Goal: Task Accomplishment & Management: Complete application form

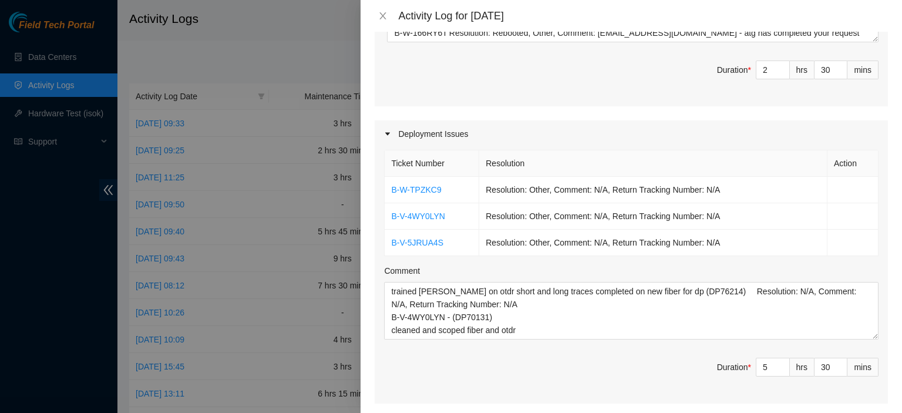
scroll to position [554, 0]
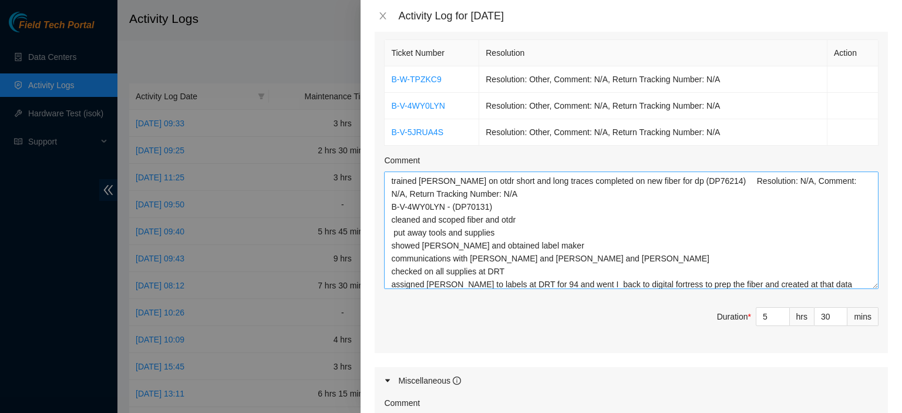
drag, startPoint x: 863, startPoint y: 206, endPoint x: 865, endPoint y: 267, distance: 61.7
click at [865, 267] on textarea "trained [PERSON_NAME] on otdr short and long traces completed on new fiber for …" at bounding box center [631, 229] width 494 height 117
click at [383, 14] on icon "close" at bounding box center [382, 15] width 9 height 9
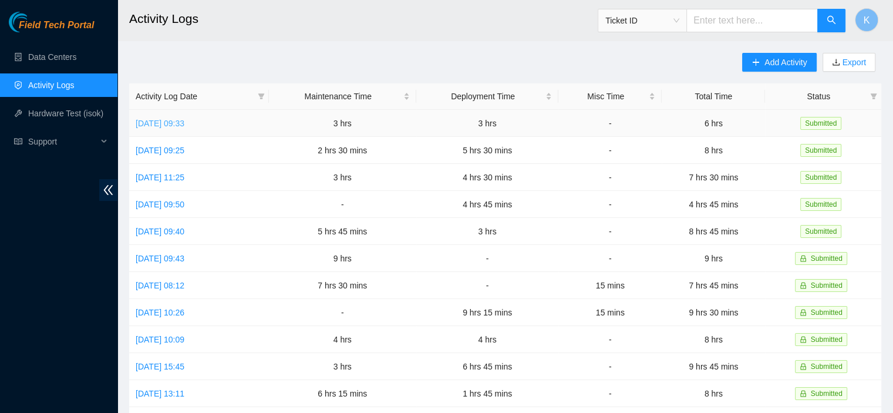
click at [181, 124] on link "[DATE] 09:33" at bounding box center [160, 123] width 49 height 9
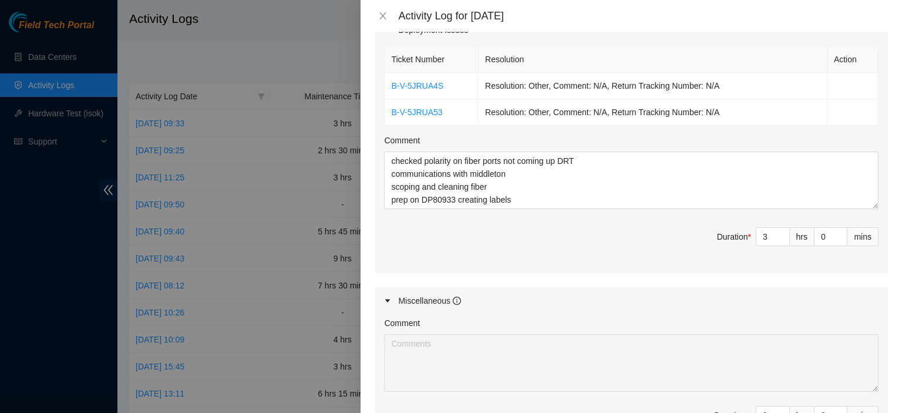
scroll to position [662, 0]
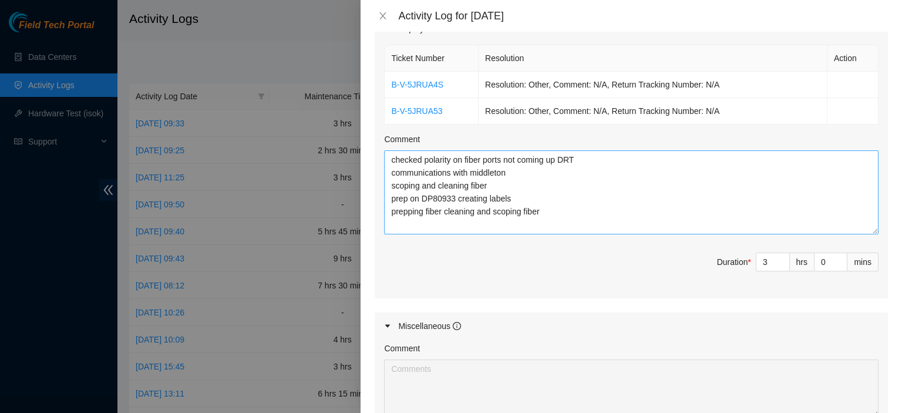
drag, startPoint x: 867, startPoint y: 204, endPoint x: 866, endPoint y: 230, distance: 26.5
click at [866, 230] on textarea "checked polarity on fiber ports not coming up DRT communications with middleton…" at bounding box center [631, 192] width 494 height 84
click at [576, 214] on textarea "checked polarity on fiber ports not coming up DRT communications with middleton…" at bounding box center [631, 192] width 494 height 84
click at [517, 171] on textarea "checked polarity on fiber ports not coming up DRT communications with [PERSON_N…" at bounding box center [631, 192] width 494 height 84
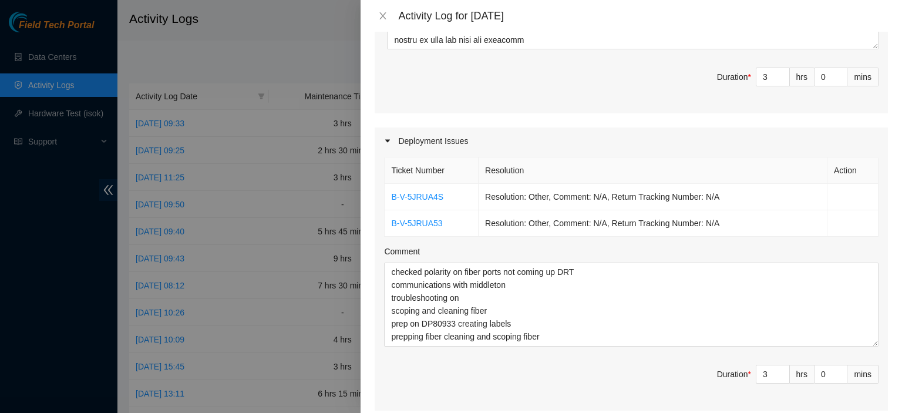
scroll to position [566, 0]
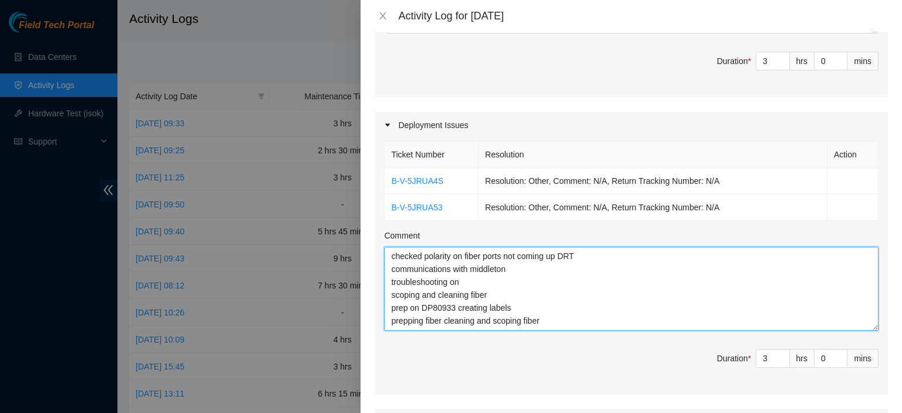
drag, startPoint x: 453, startPoint y: 303, endPoint x: 422, endPoint y: 303, distance: 31.7
click at [422, 303] on textarea "checked polarity on fiber ports not coming up DRT communications with middleton…" at bounding box center [631, 289] width 494 height 84
click at [479, 275] on textarea "checked polarity on fiber ports not coming up DRT communications with middleton…" at bounding box center [631, 289] width 494 height 84
paste textarea "DP80933"
type textarea "checked polarity on fiber ports not coming up DRT communications with middleton…"
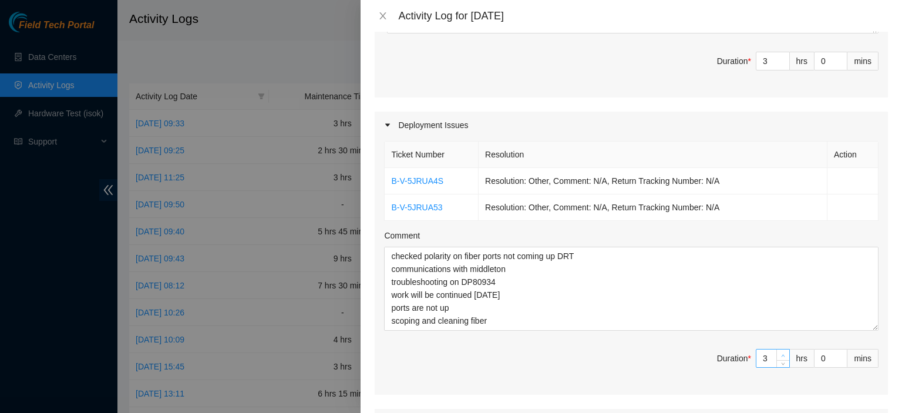
type input "4"
type input "7"
click at [780, 352] on span "up" at bounding box center [783, 355] width 7 height 7
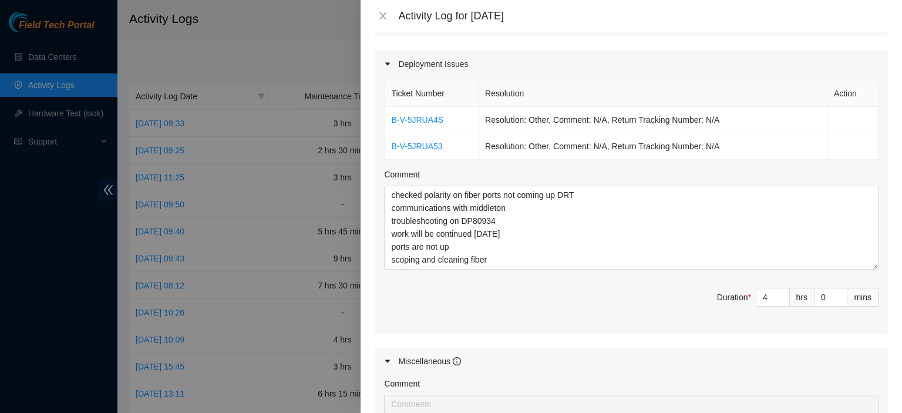
scroll to position [622, 0]
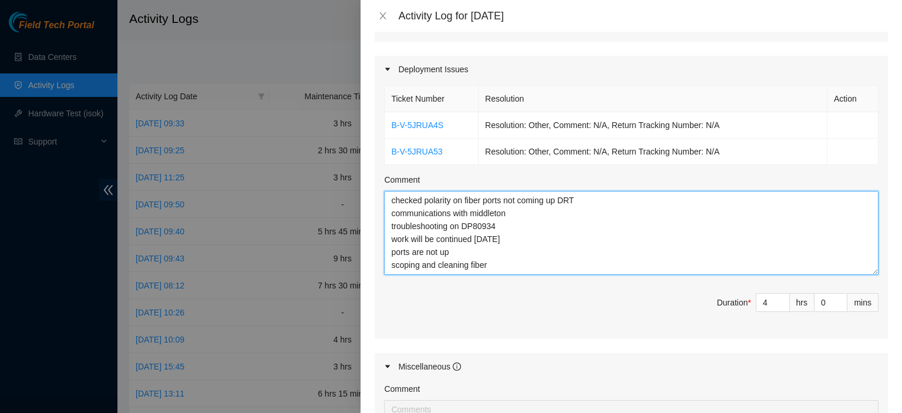
click at [616, 263] on textarea "checked polarity on fiber ports not coming up DRT communications with middleton…" at bounding box center [631, 233] width 494 height 84
type textarea "checked polarity on fiber ports not coming up DRT communications with middleton…"
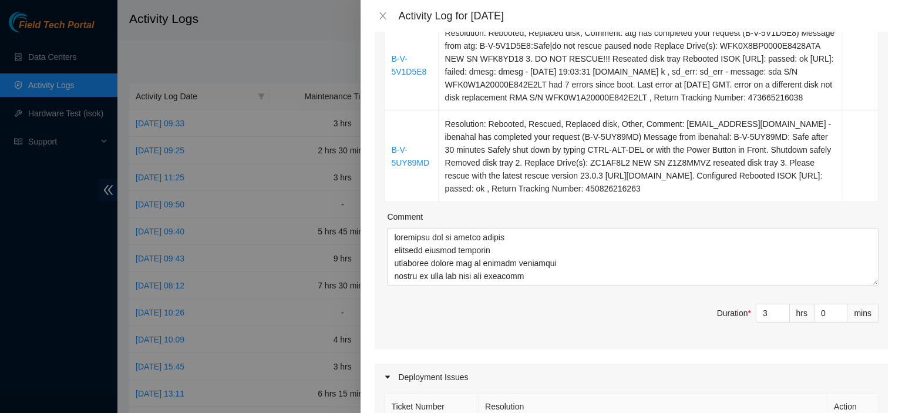
scroll to position [312, 0]
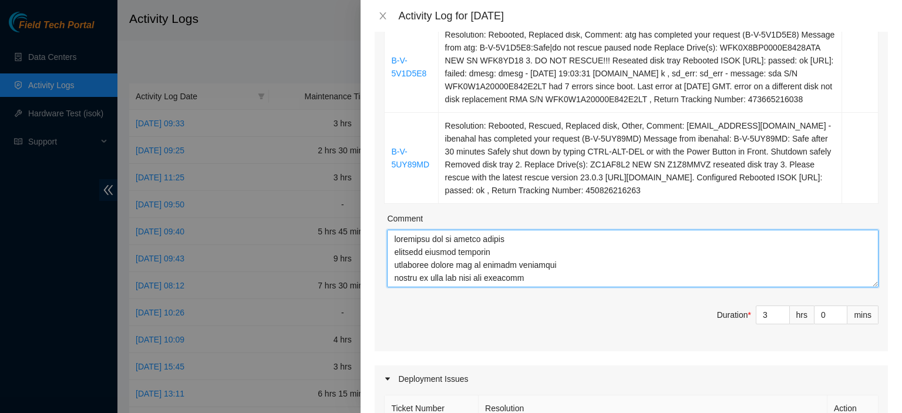
drag, startPoint x: 857, startPoint y: 280, endPoint x: 855, endPoint y: 319, distance: 39.4
click at [855, 319] on div "Ticket Number Resolution Action B-V-5UZXFSX Resolution: Rebooted, Replaced disk…" at bounding box center [631, 126] width 513 height 450
click at [672, 272] on textarea "Comment" at bounding box center [633, 259] width 492 height 58
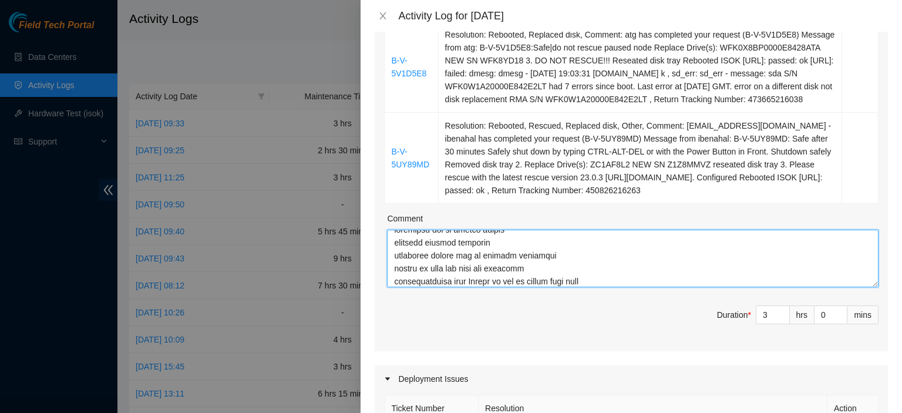
type textarea "scheduled fed ex ground pickup notified digital fortress contacted [PERSON_NAME…"
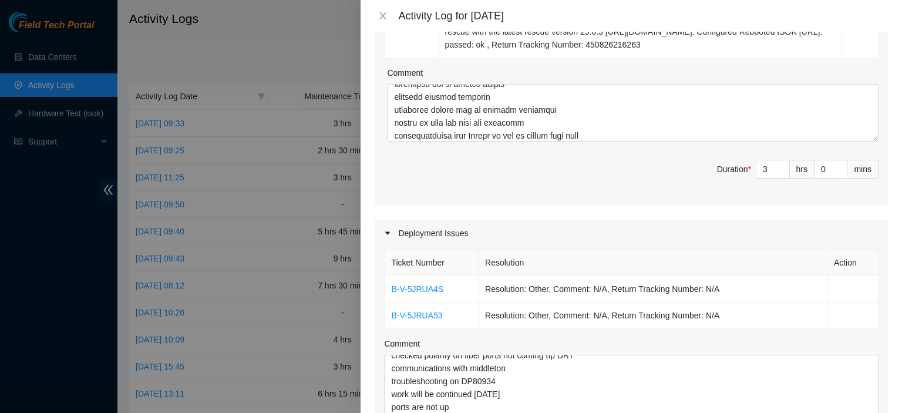
scroll to position [446, 0]
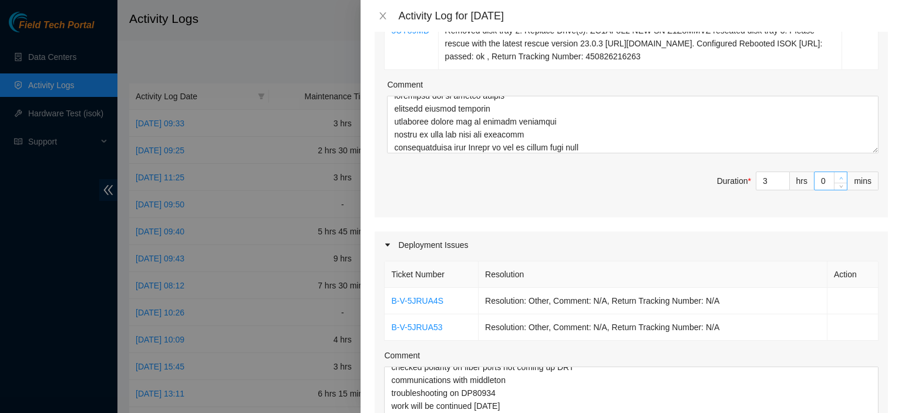
type input "1"
click at [837, 176] on span "up" at bounding box center [840, 177] width 7 height 7
type input "2"
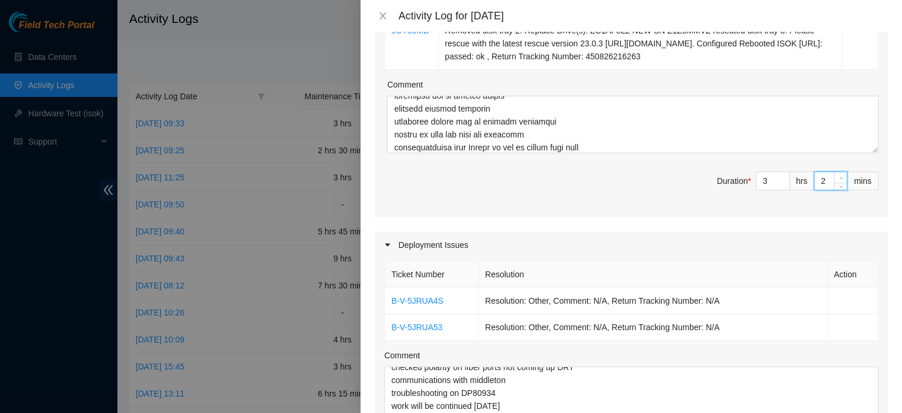
click at [837, 176] on span "up" at bounding box center [840, 177] width 7 height 7
type input "3"
click at [837, 176] on span "up" at bounding box center [840, 177] width 7 height 7
type input "4"
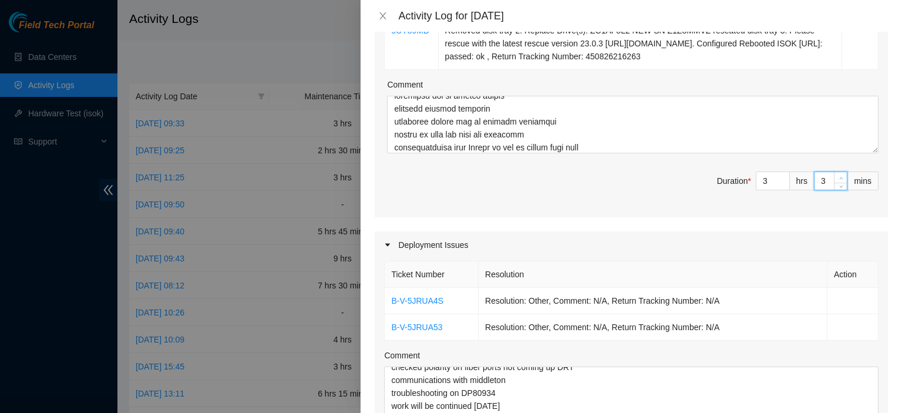
type input "4"
click at [837, 176] on span "up" at bounding box center [840, 177] width 7 height 7
type input "5"
click at [837, 176] on span "up" at bounding box center [840, 177] width 7 height 7
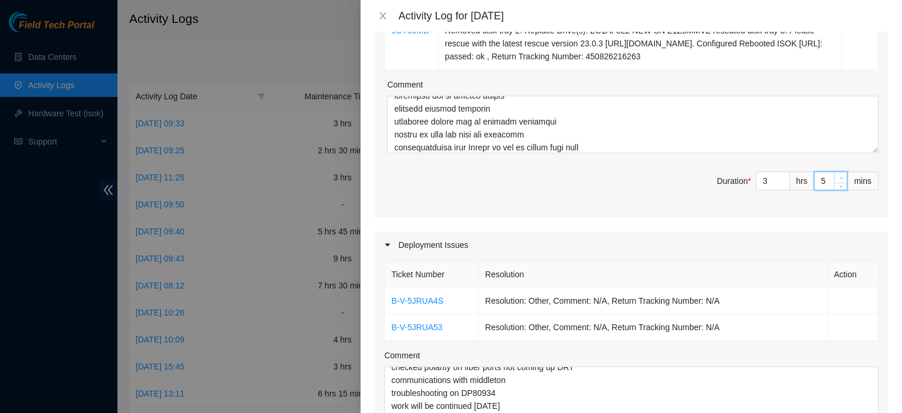
type input "6"
click at [837, 176] on span "up" at bounding box center [840, 177] width 7 height 7
type input "7"
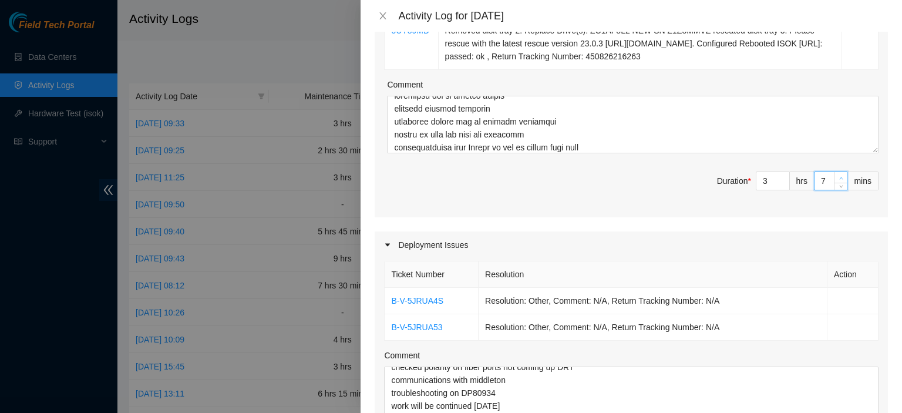
click at [837, 176] on span "up" at bounding box center [840, 177] width 7 height 7
type input "8"
click at [837, 176] on span "up" at bounding box center [840, 177] width 7 height 7
type input "9"
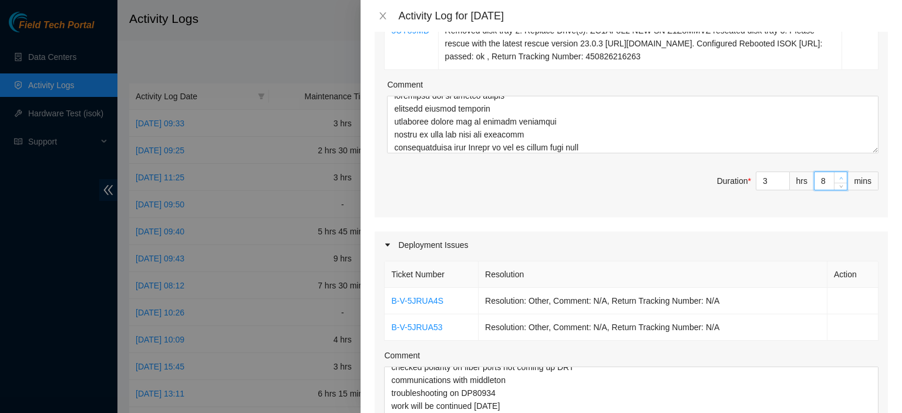
type input "9"
click at [837, 176] on span "up" at bounding box center [840, 177] width 7 height 7
type input "10"
click at [837, 176] on span "up" at bounding box center [840, 177] width 7 height 7
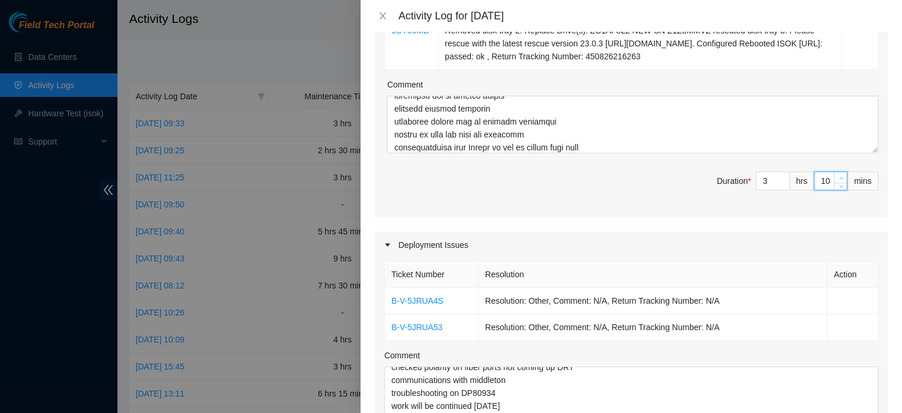
type input "11"
click at [837, 176] on span "up" at bounding box center [840, 177] width 7 height 7
type input "12"
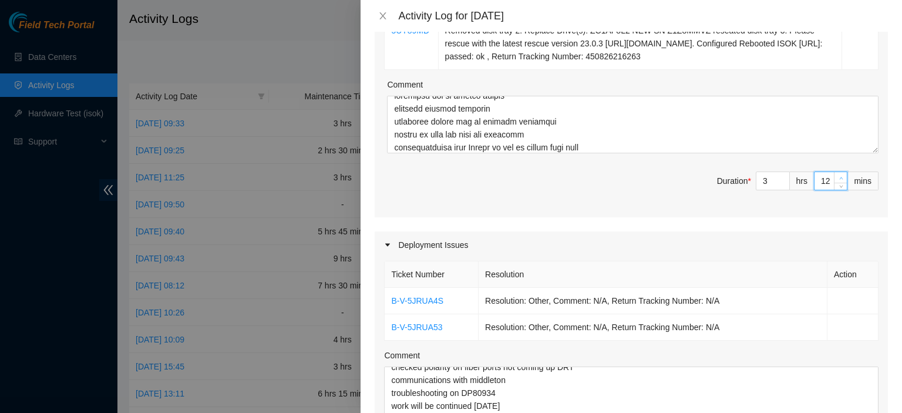
click at [837, 176] on span "up" at bounding box center [840, 177] width 7 height 7
type input "13"
click at [837, 176] on span "up" at bounding box center [840, 177] width 7 height 7
type input "14"
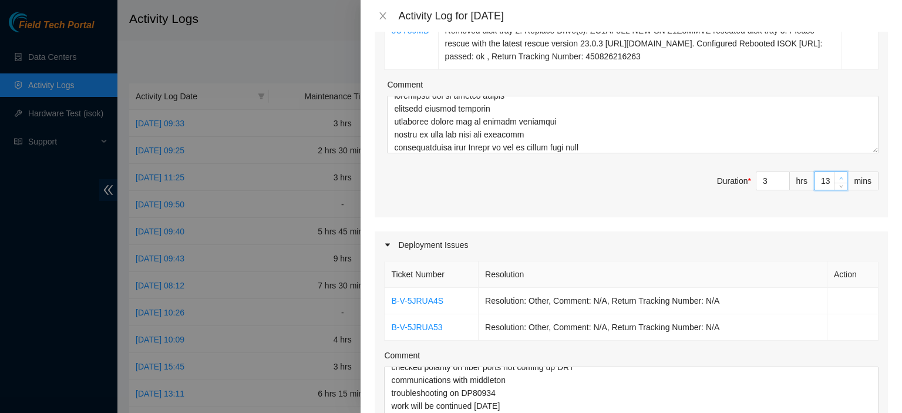
type input "14"
click at [837, 176] on span "up" at bounding box center [840, 177] width 7 height 7
type input "15"
click at [837, 176] on span "up" at bounding box center [840, 177] width 7 height 7
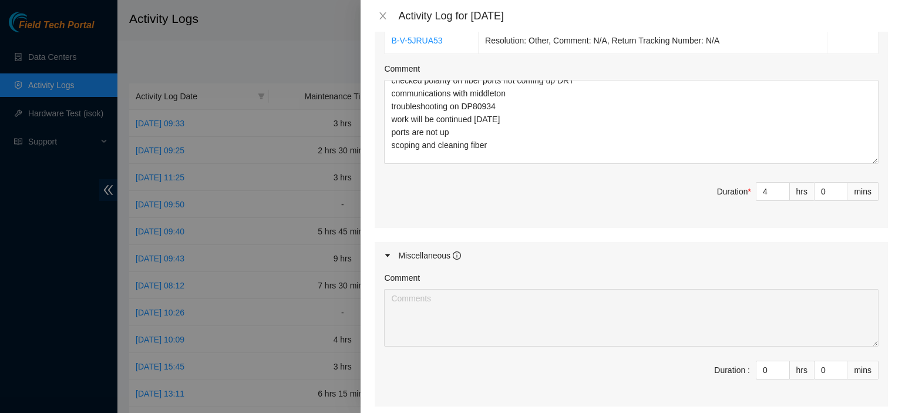
scroll to position [759, 0]
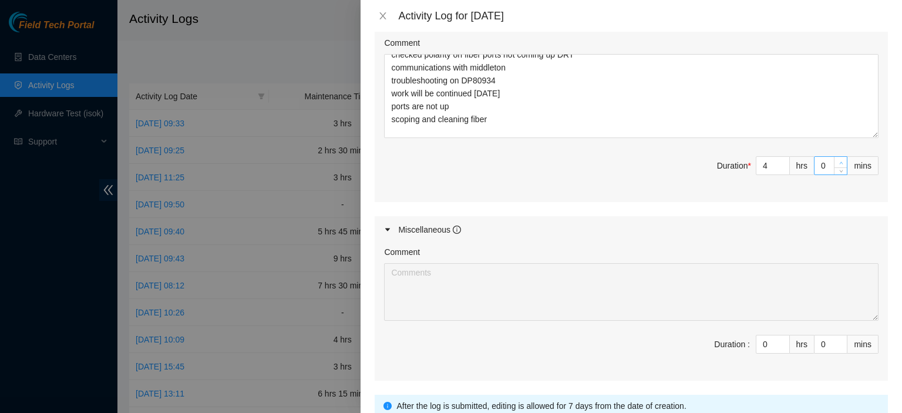
type input "1"
type input "16"
click at [837, 159] on span "up" at bounding box center [840, 162] width 7 height 7
type input "2"
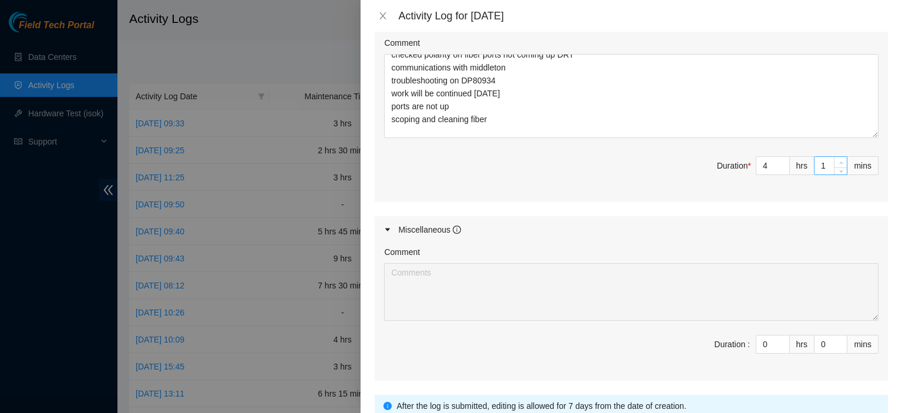
type input "17"
click at [837, 159] on span "up" at bounding box center [840, 162] width 7 height 7
type input "3"
type input "18"
type input "4"
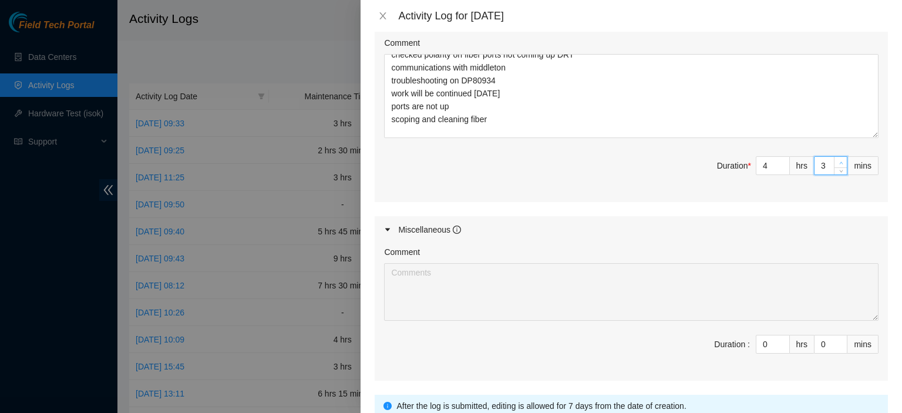
type input "19"
click at [837, 159] on span "up" at bounding box center [840, 162] width 7 height 7
type input "5"
type input "20"
click at [837, 159] on span "up" at bounding box center [840, 162] width 7 height 7
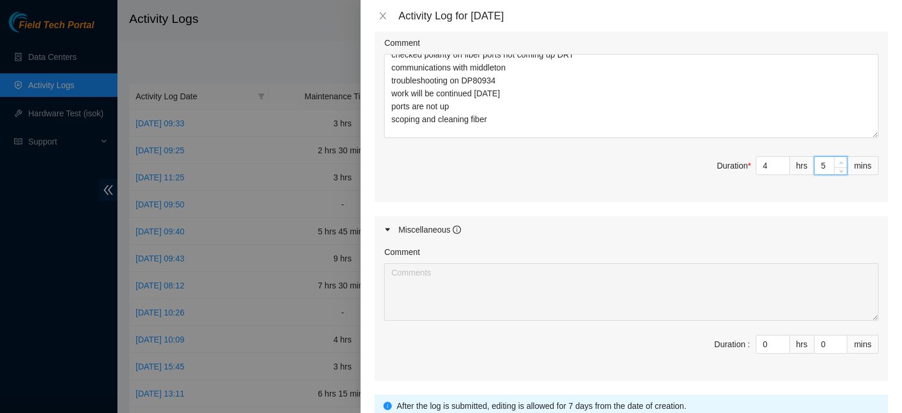
type input "6"
type input "21"
click at [837, 159] on span "up" at bounding box center [840, 162] width 7 height 7
type input "7"
type input "22"
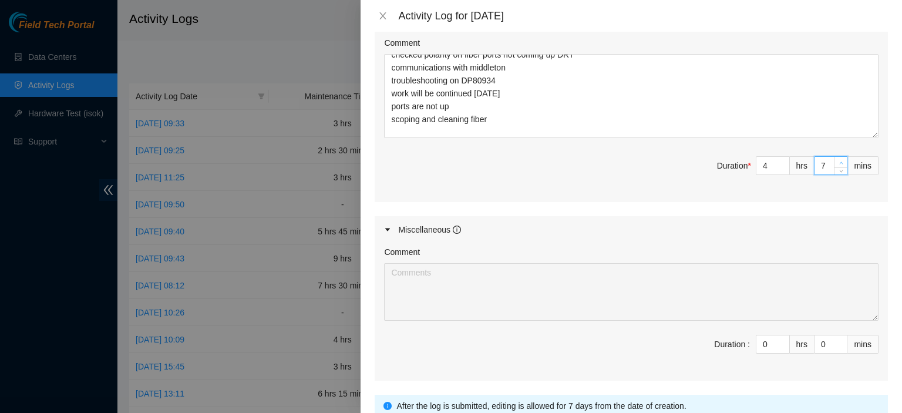
click at [837, 159] on span "up" at bounding box center [840, 162] width 7 height 7
type input "8"
type input "23"
click at [837, 159] on span "up" at bounding box center [840, 162] width 7 height 7
type input "9"
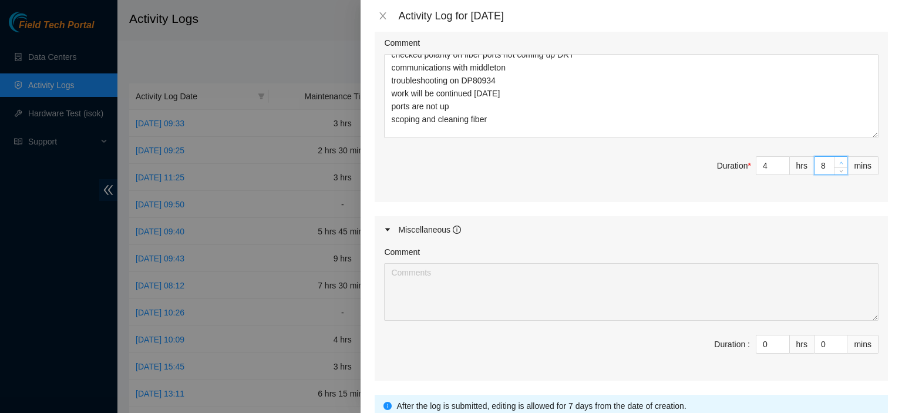
type input "24"
click at [837, 159] on span "up" at bounding box center [840, 162] width 7 height 7
type input "10"
type input "25"
click at [837, 159] on span "up" at bounding box center [840, 162] width 7 height 7
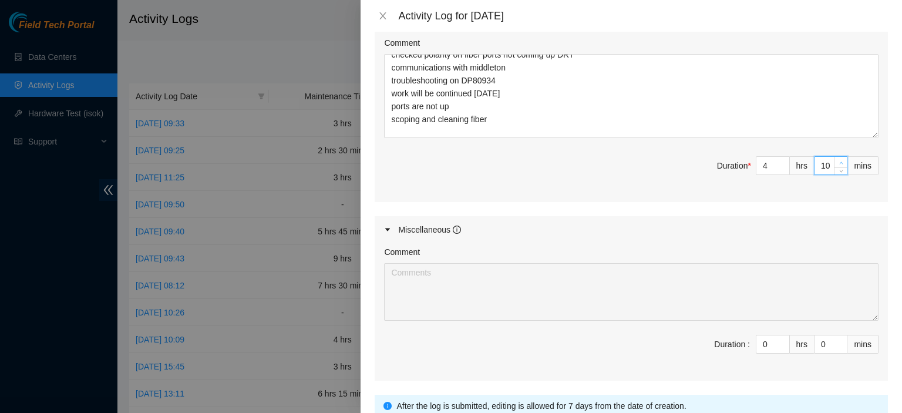
type input "11"
type input "26"
click at [837, 159] on span "up" at bounding box center [840, 162] width 7 height 7
type input "12"
type input "27"
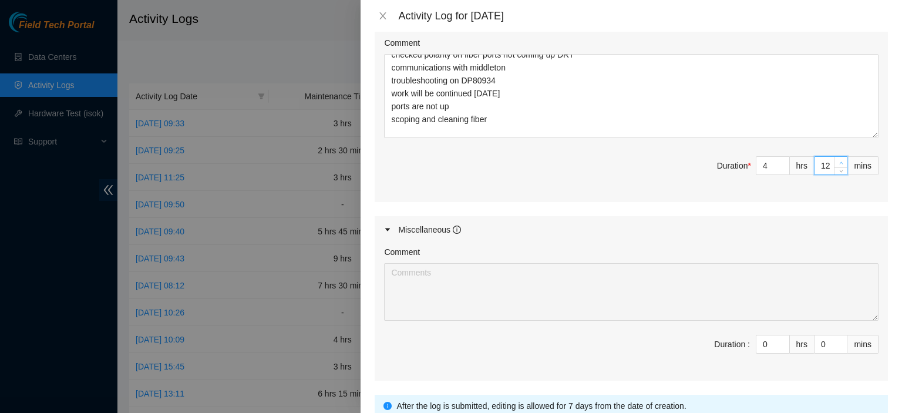
click at [837, 159] on span "up" at bounding box center [840, 162] width 7 height 7
type input "13"
type input "28"
click at [837, 159] on span "up" at bounding box center [840, 162] width 7 height 7
type input "14"
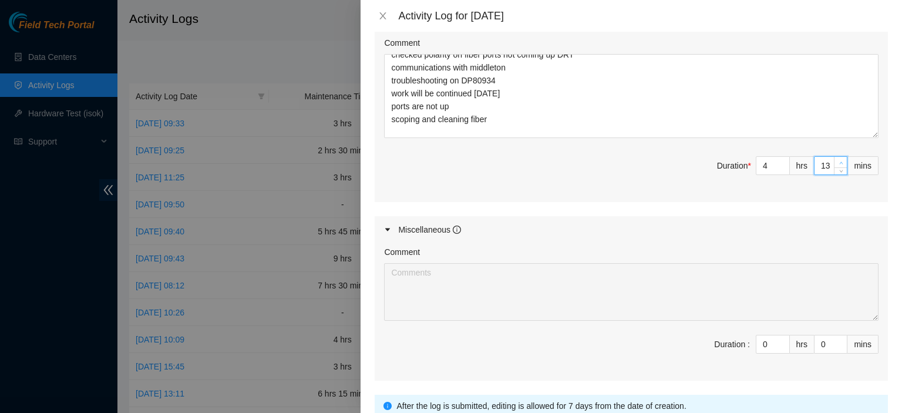
type input "29"
click at [837, 159] on span "up" at bounding box center [840, 162] width 7 height 7
type input "15"
type input "30"
click at [837, 159] on span "up" at bounding box center [840, 162] width 7 height 7
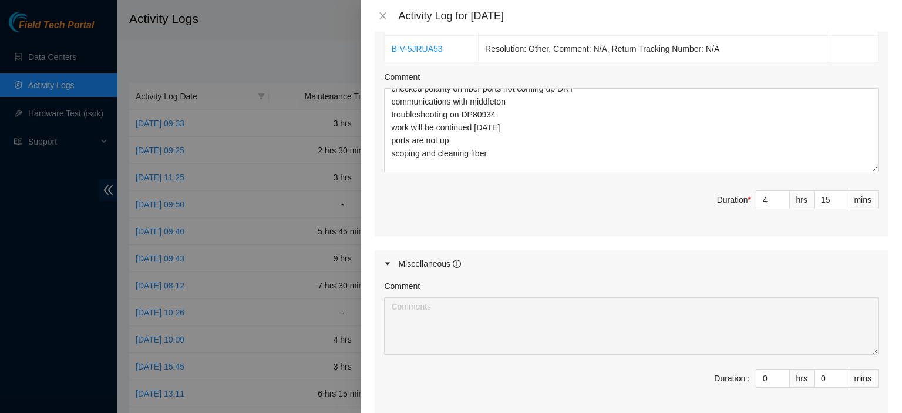
scroll to position [714, 0]
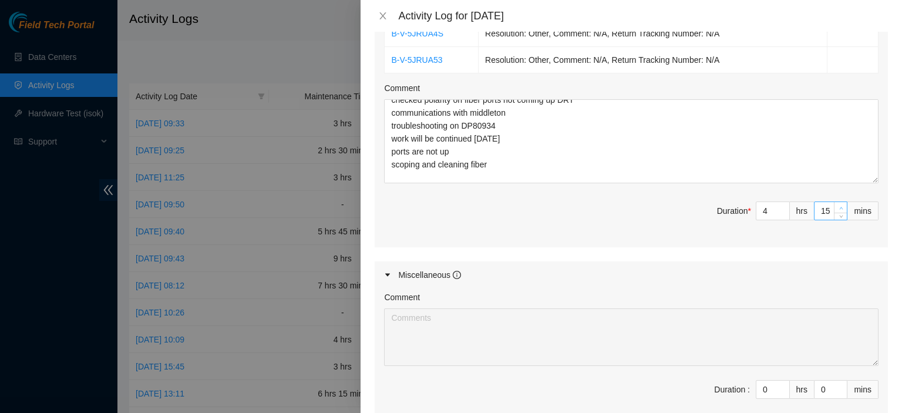
type input "16"
type input "31"
click at [837, 204] on span "up" at bounding box center [840, 207] width 7 height 7
type input "17"
type input "32"
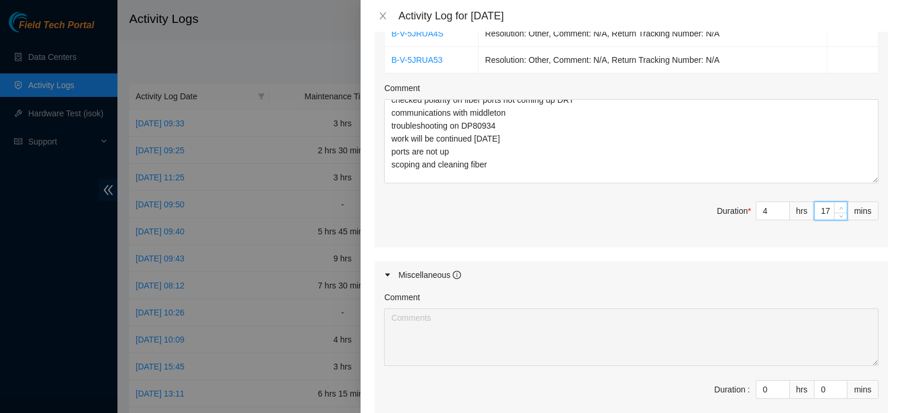
click at [837, 204] on span "up" at bounding box center [840, 207] width 7 height 7
type input "18"
type input "33"
click at [837, 204] on span "up" at bounding box center [840, 207] width 7 height 7
type input "19"
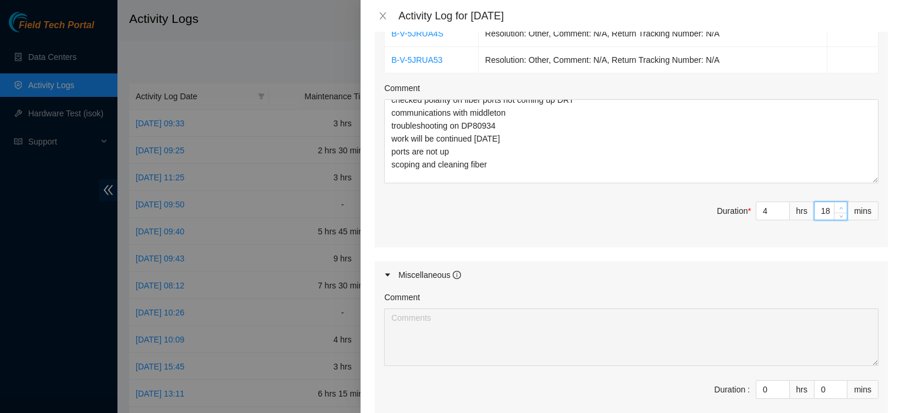
type input "34"
click at [837, 204] on span "up" at bounding box center [840, 207] width 7 height 7
type input "20"
type input "35"
click at [837, 204] on span "up" at bounding box center [840, 207] width 7 height 7
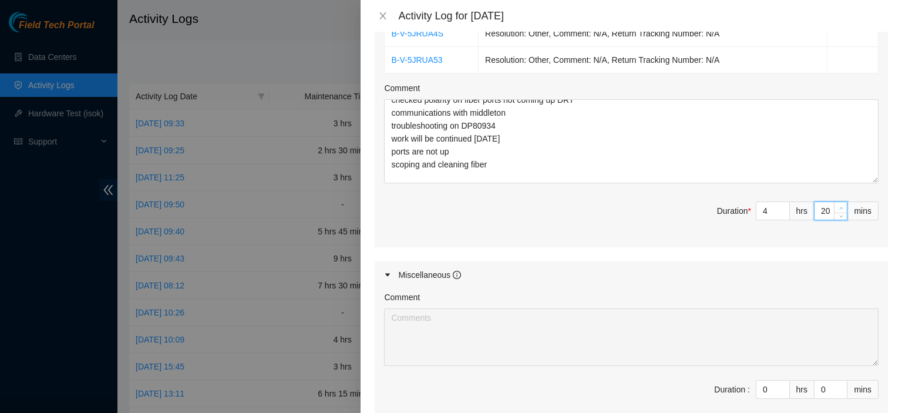
type input "21"
type input "36"
click at [837, 204] on span "up" at bounding box center [840, 207] width 7 height 7
type input "22"
type input "37"
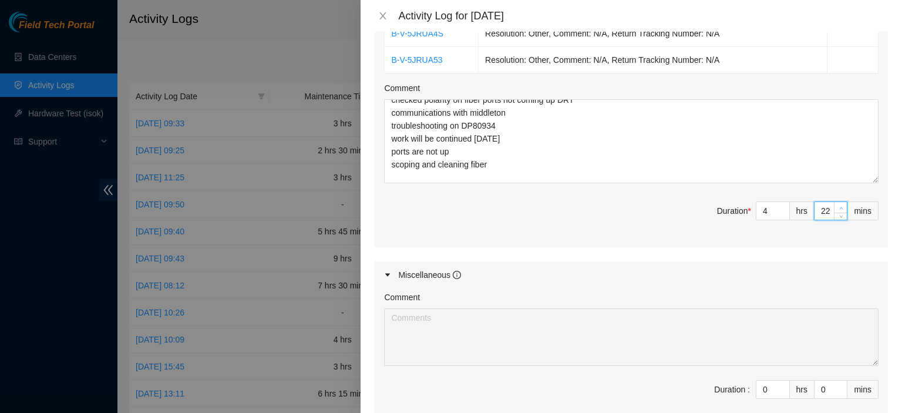
click at [837, 204] on span "up" at bounding box center [840, 207] width 7 height 7
type input "23"
type input "38"
click at [837, 204] on span "up" at bounding box center [840, 207] width 7 height 7
type input "24"
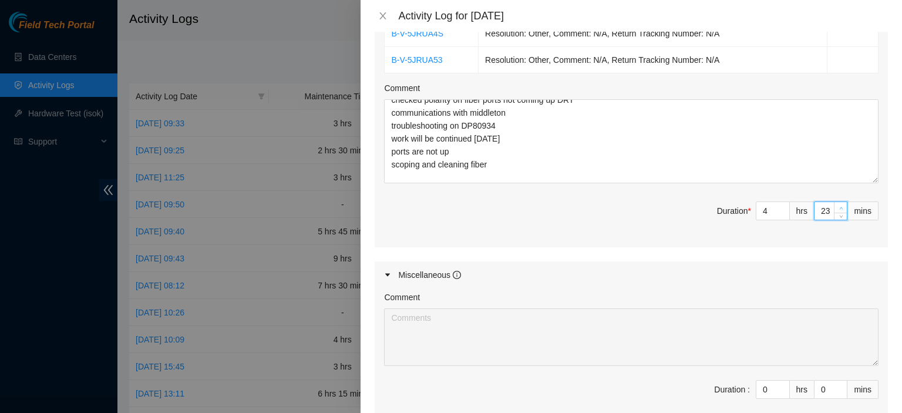
type input "39"
click at [837, 204] on span "up" at bounding box center [840, 207] width 7 height 7
type input "25"
type input "40"
click at [837, 205] on span "up" at bounding box center [840, 207] width 7 height 7
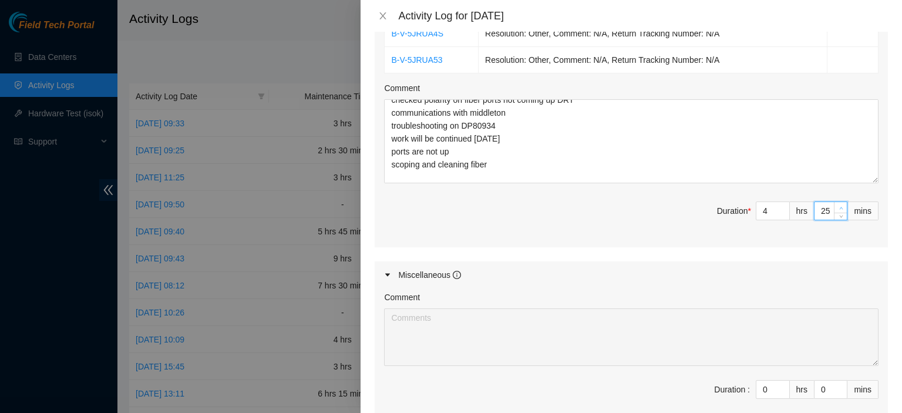
type input "26"
type input "41"
click at [837, 205] on span "up" at bounding box center [840, 207] width 7 height 7
type input "27"
type input "42"
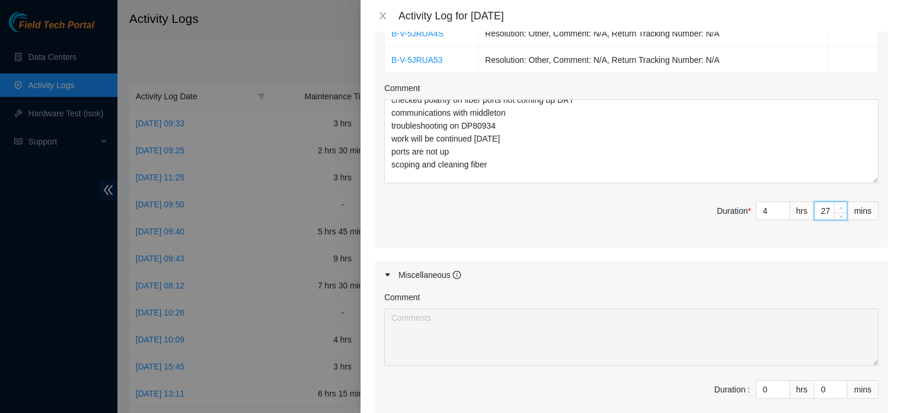
click at [837, 205] on span "up" at bounding box center [840, 207] width 7 height 7
type input "28"
type input "43"
click at [837, 205] on span "up" at bounding box center [840, 207] width 7 height 7
type input "29"
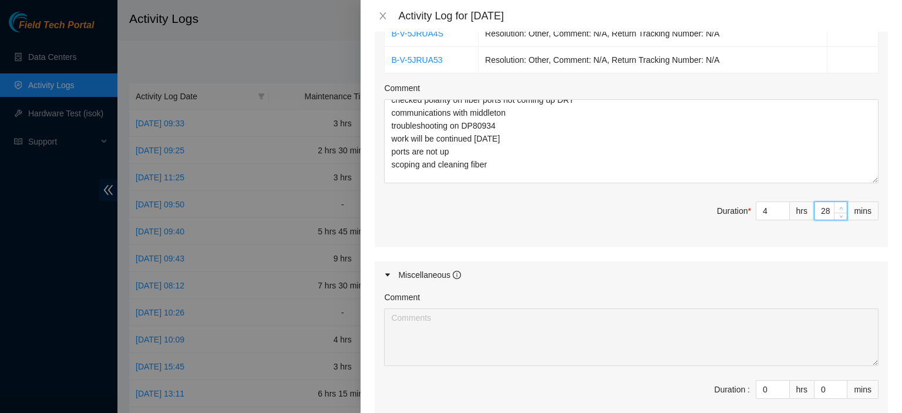
type input "44"
click at [837, 205] on span "up" at bounding box center [840, 207] width 7 height 7
type input "30"
type input "45"
click at [837, 205] on span "up" at bounding box center [840, 207] width 7 height 7
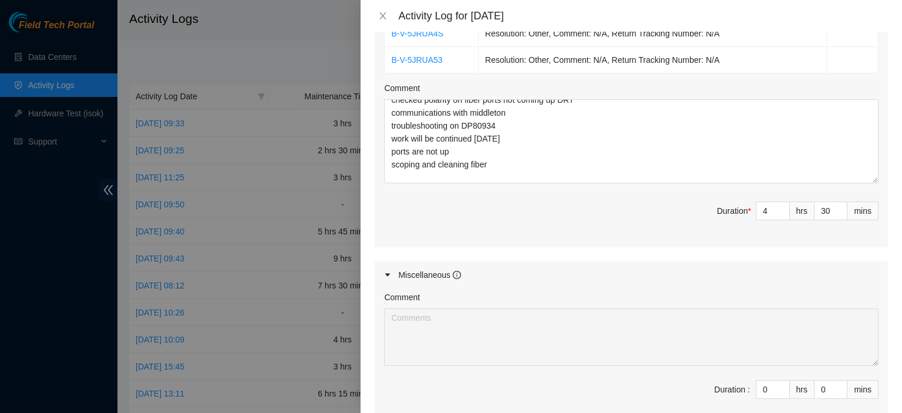
scroll to position [851, 0]
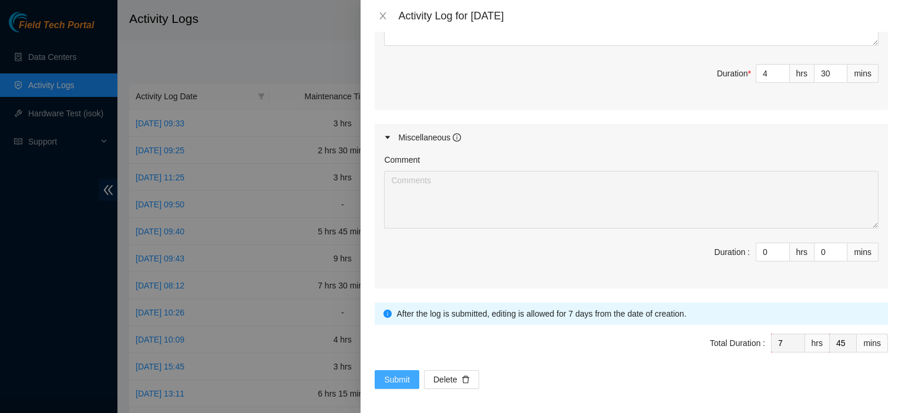
click at [397, 378] on span "Submit" at bounding box center [397, 379] width 26 height 13
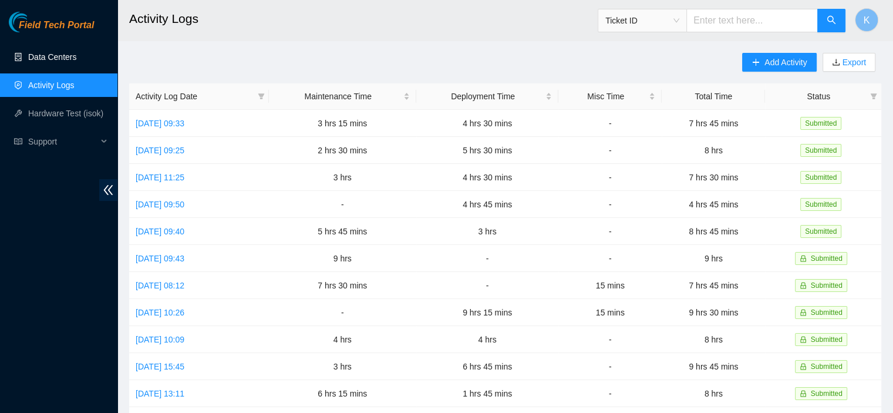
click at [28, 59] on link "Data Centers" at bounding box center [52, 56] width 48 height 9
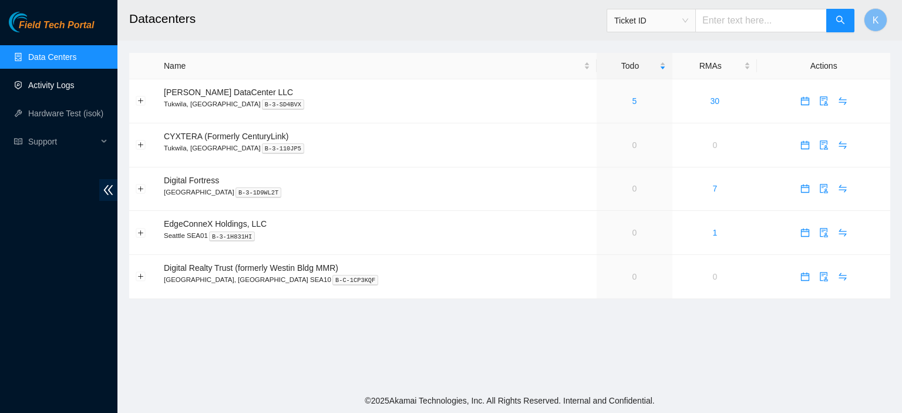
click at [67, 84] on link "Activity Logs" at bounding box center [51, 84] width 46 height 9
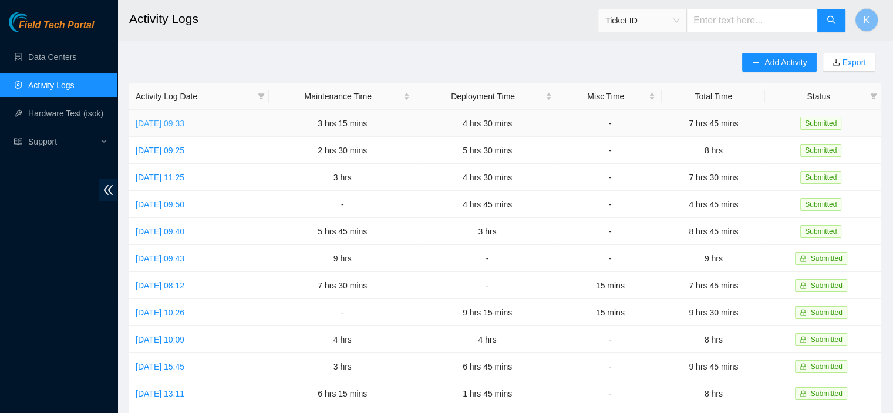
click at [184, 122] on link "[DATE] 09:33" at bounding box center [160, 123] width 49 height 9
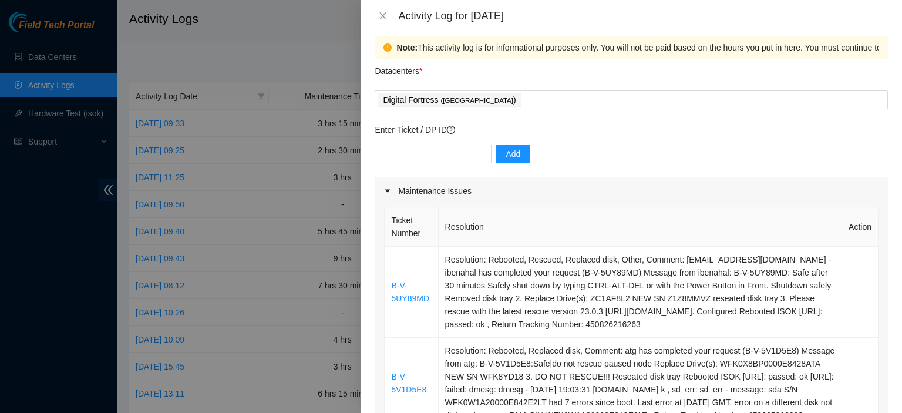
scroll to position [9, 0]
drag, startPoint x: 901, startPoint y: 333, endPoint x: 641, endPoint y: 153, distance: 316.5
click at [641, 153] on div "Add" at bounding box center [631, 160] width 513 height 33
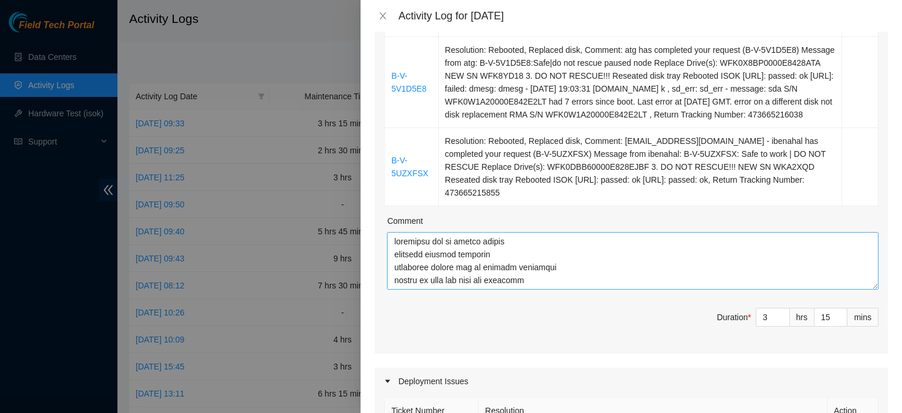
scroll to position [312, 0]
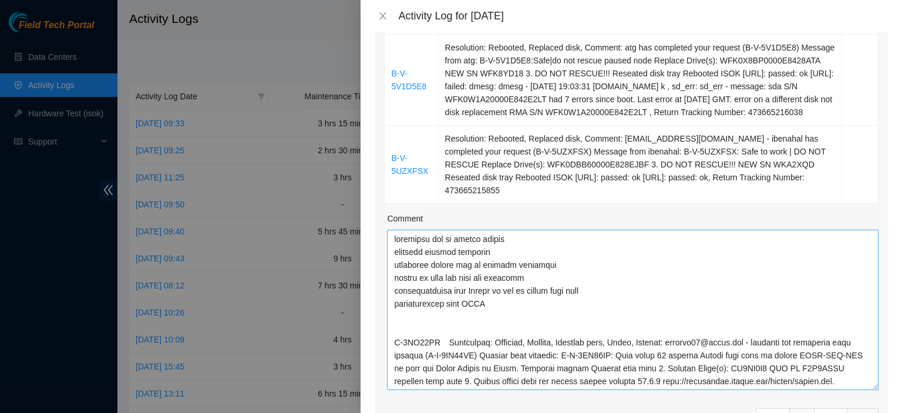
drag, startPoint x: 864, startPoint y: 282, endPoint x: 869, endPoint y: 385, distance: 103.5
click at [869, 385] on textarea "Comment" at bounding box center [633, 310] width 492 height 160
click at [665, 317] on textarea "Comment" at bounding box center [633, 310] width 492 height 160
type textarea "scheduled fed ex ground pickup notified digital fortress contacted [PERSON_NAME…"
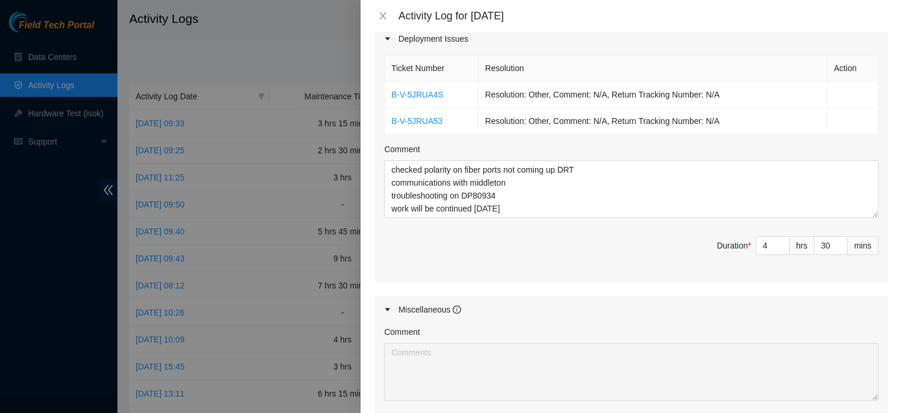
scroll to position [766, 0]
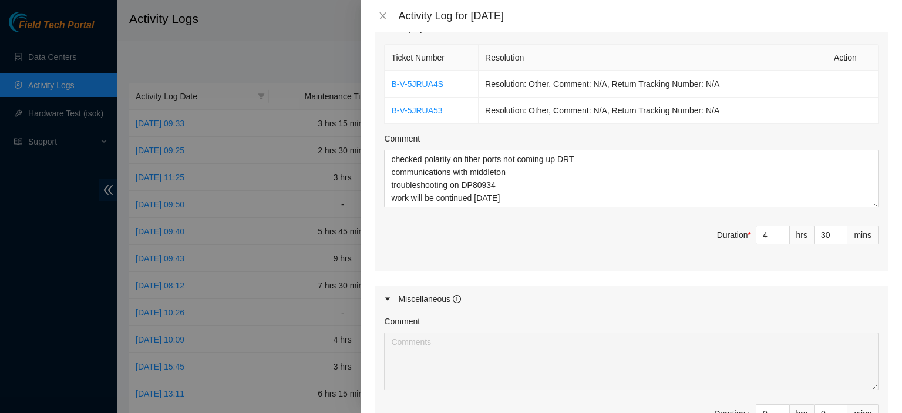
click at [860, 206] on div "Ticket Number Resolution Action B-V-5JRUA4S Resolution: Other, Comment: N/A, Re…" at bounding box center [631, 157] width 513 height 230
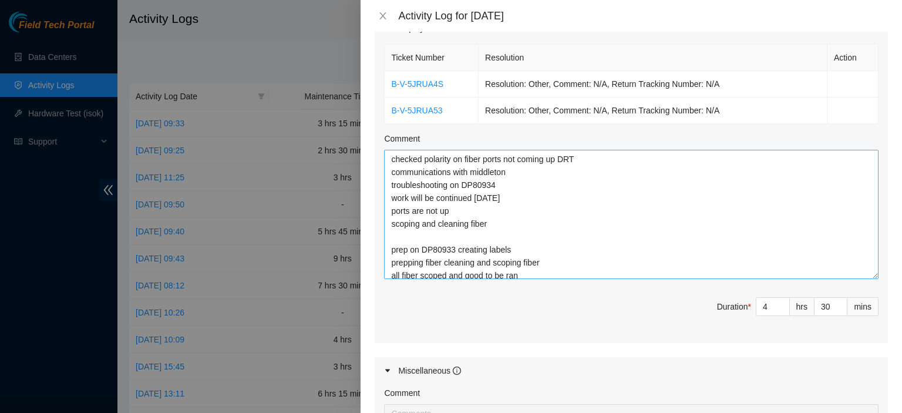
drag, startPoint x: 866, startPoint y: 205, endPoint x: 863, endPoint y: 278, distance: 72.9
click at [863, 278] on textarea "checked polarity on fiber ports not coming up DRT communications with middleton…" at bounding box center [631, 214] width 494 height 129
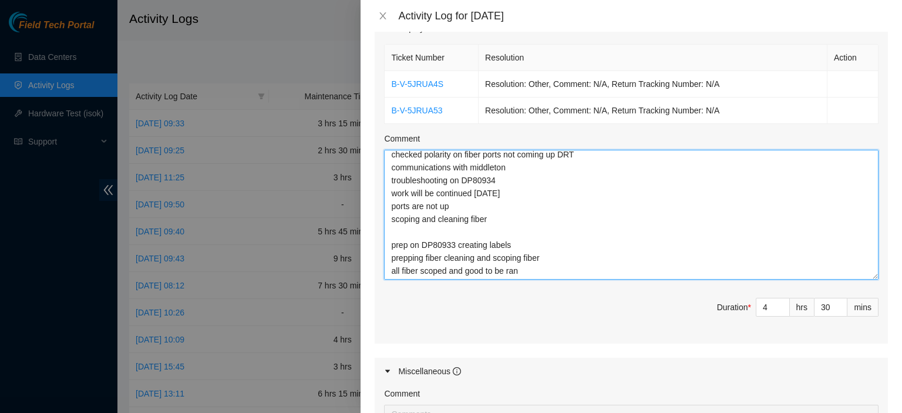
click at [483, 230] on textarea "checked polarity on fiber ports not coming up DRT communications with middleton…" at bounding box center [631, 215] width 494 height 130
drag, startPoint x: 395, startPoint y: 245, endPoint x: 428, endPoint y: 244, distance: 33.5
click at [428, 244] on textarea "checked polarity on fiber ports not coming up DRT communications with middleton…" at bounding box center [631, 215] width 494 height 130
type textarea "checked polarity on fiber ports not coming up DRT communications with middleton…"
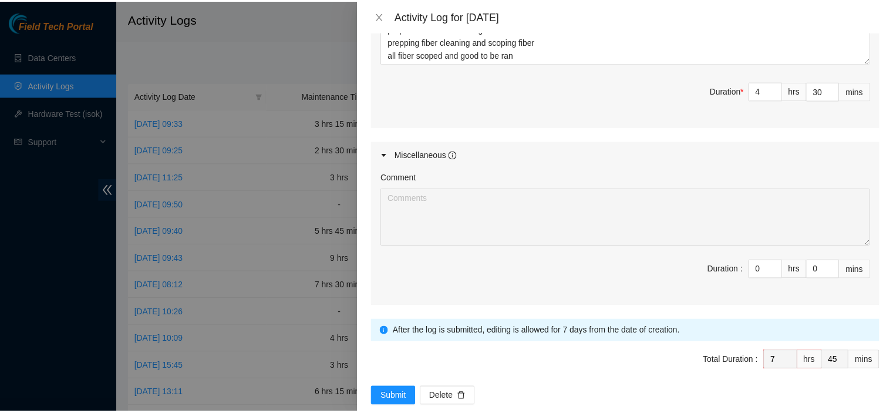
scroll to position [1000, 0]
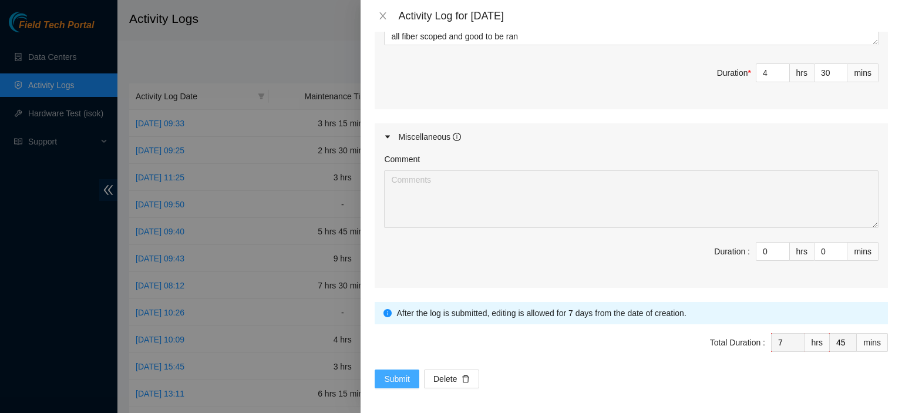
click at [395, 372] on span "Submit" at bounding box center [397, 378] width 26 height 13
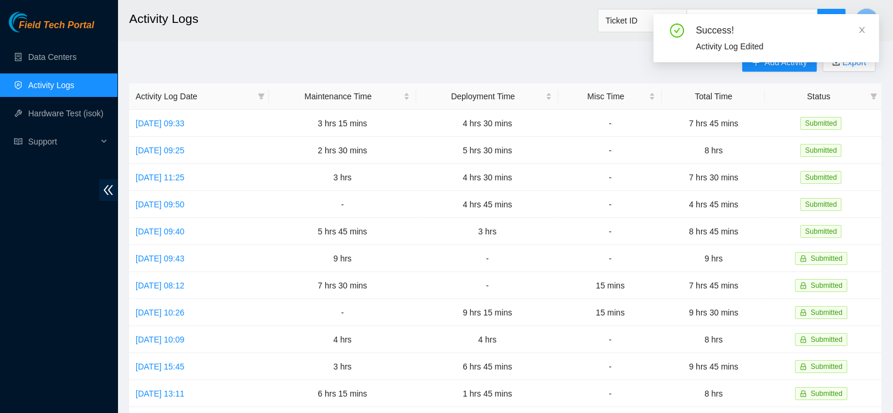
click at [457, 16] on h2 "Activity Logs" at bounding box center [433, 19] width 609 height 38
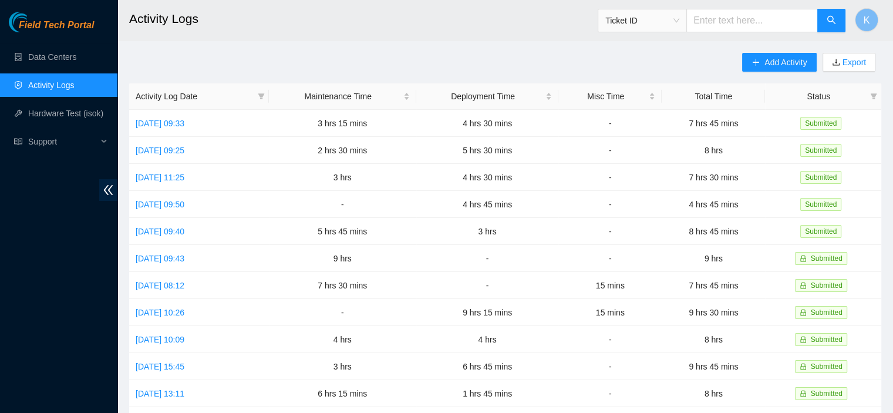
click at [457, 16] on h2 "Activity Logs" at bounding box center [433, 19] width 609 height 38
